Goal: Task Accomplishment & Management: Manage account settings

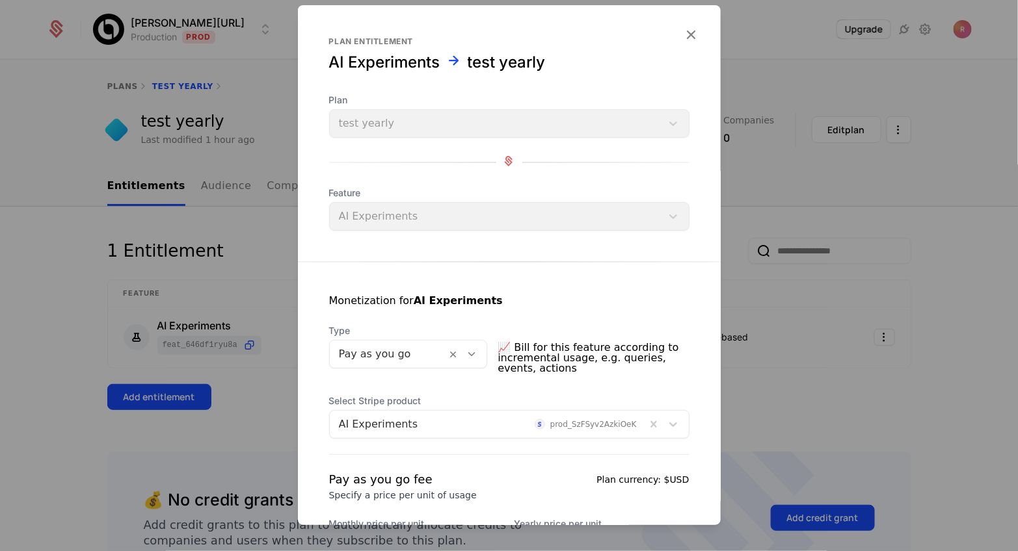
click at [141, 185] on div at bounding box center [509, 275] width 1018 height 551
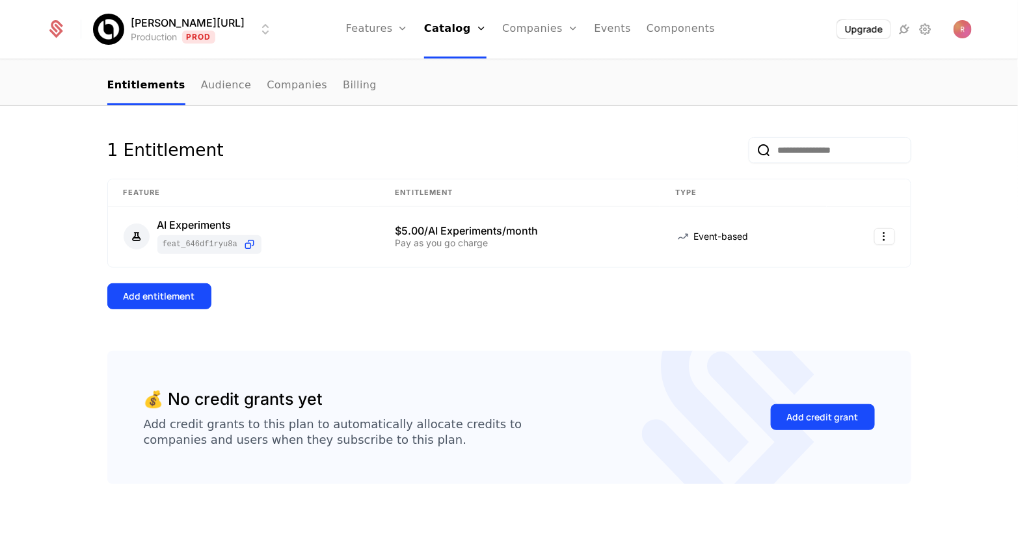
click at [973, 27] on div "[PERSON_NAME][URL] Production Prod Features Features Flags Catalog Plans Add On…" at bounding box center [509, 29] width 956 height 59
click at [966, 33] on img "Open user button" at bounding box center [962, 29] width 18 height 18
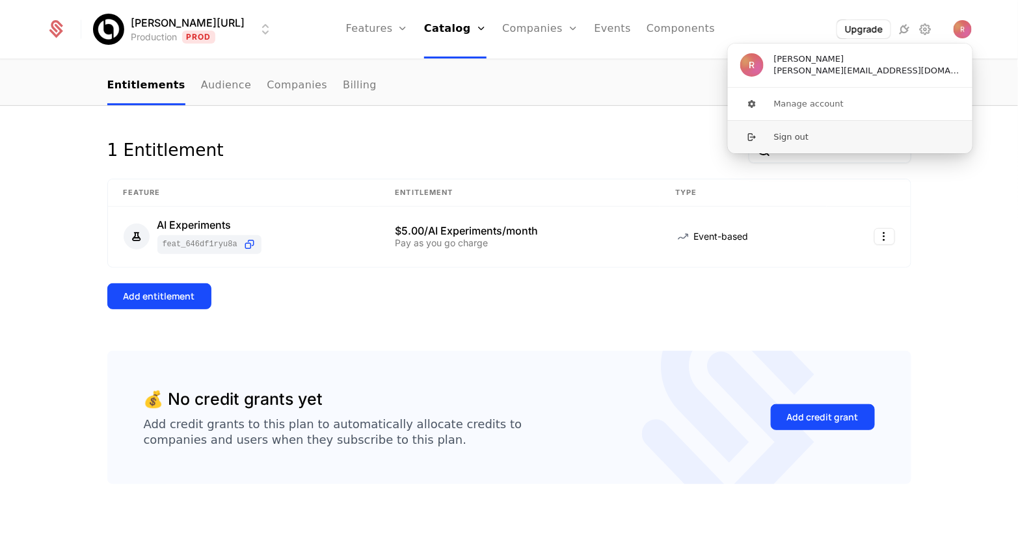
click at [870, 131] on button "Sign out" at bounding box center [850, 136] width 246 height 33
